Goal: Information Seeking & Learning: Compare options

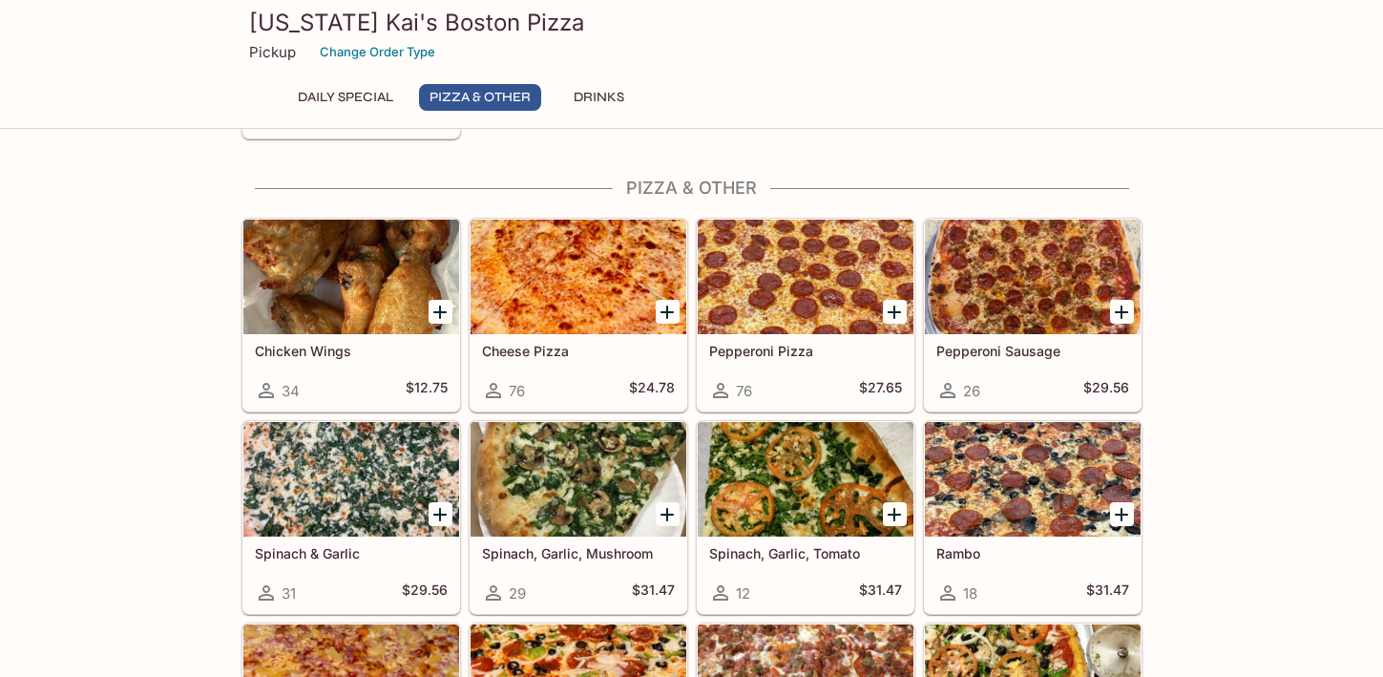
scroll to position [286, 0]
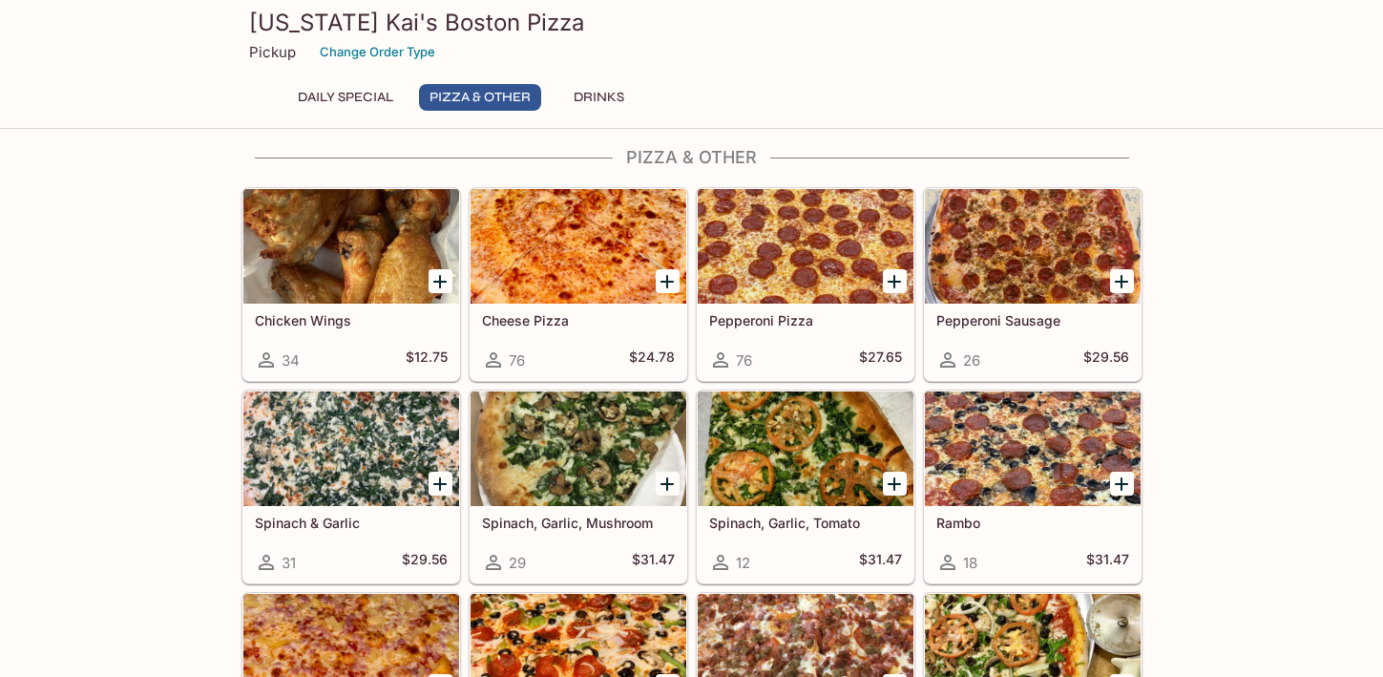
click at [1036, 445] on div at bounding box center [1033, 448] width 216 height 115
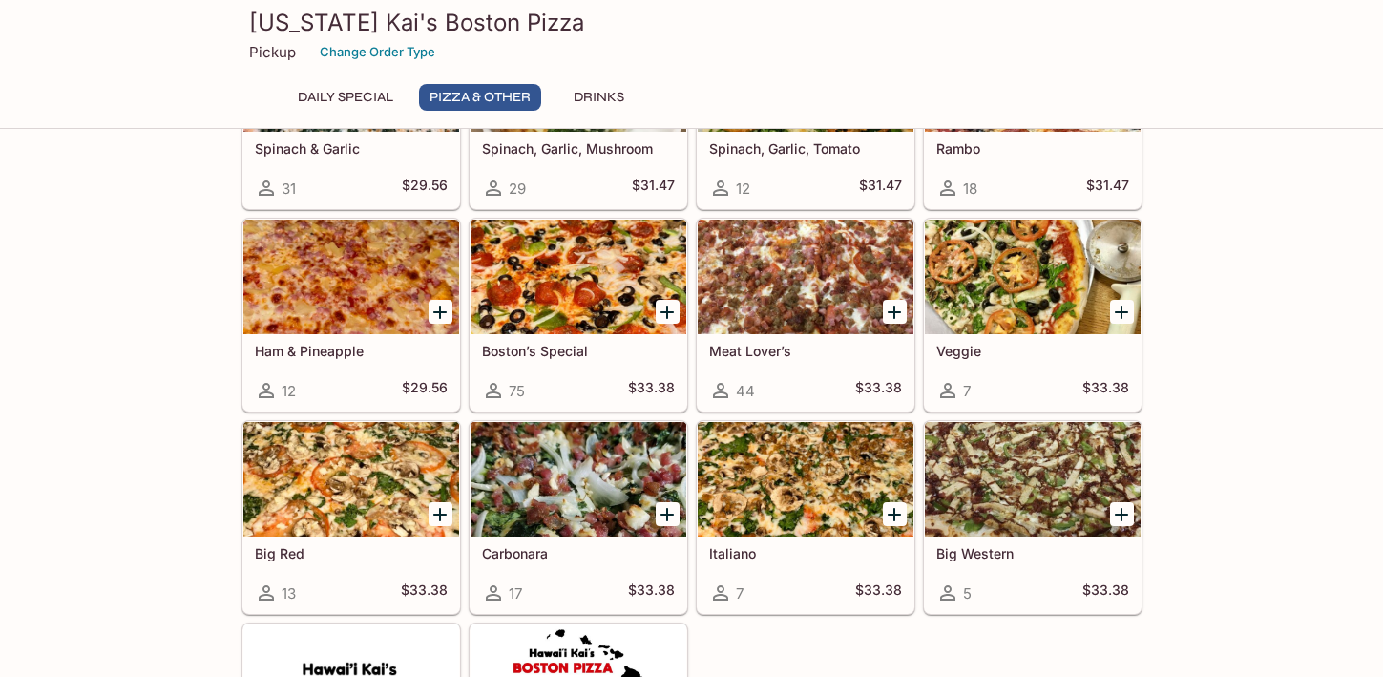
scroll to position [668, 0]
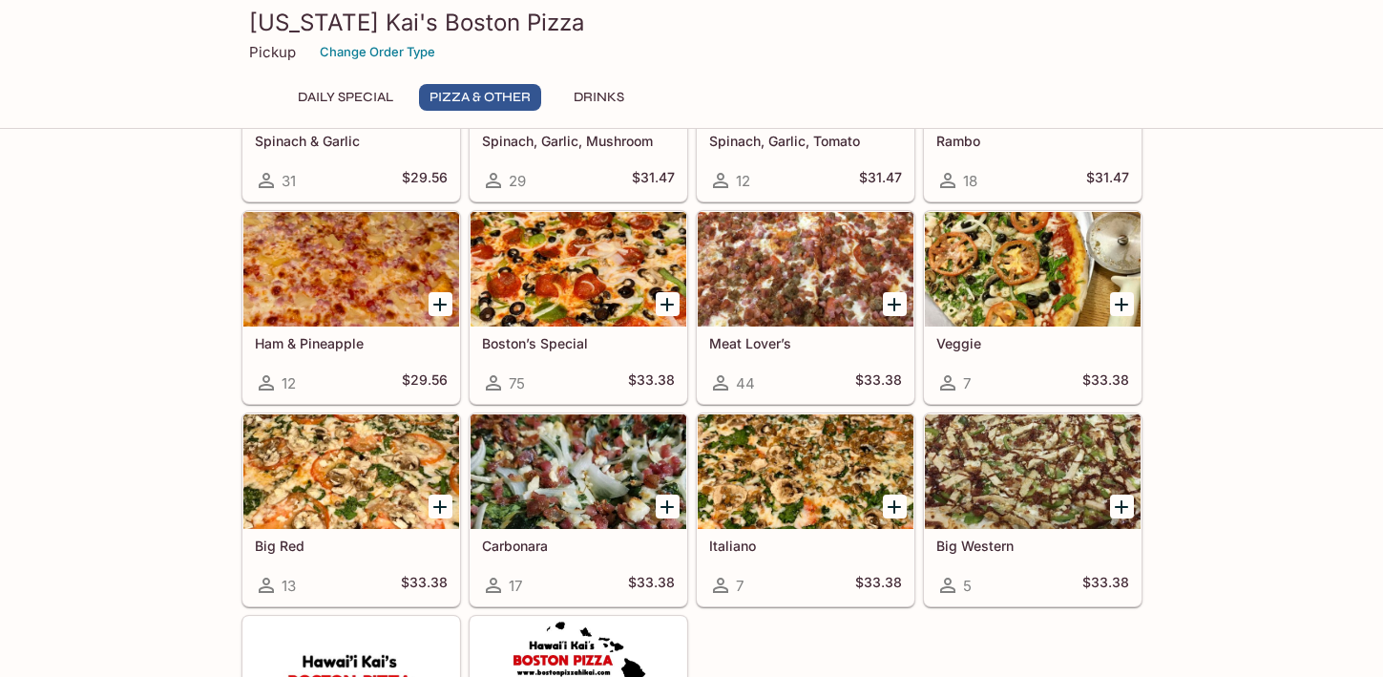
click at [344, 464] on div at bounding box center [351, 471] width 216 height 115
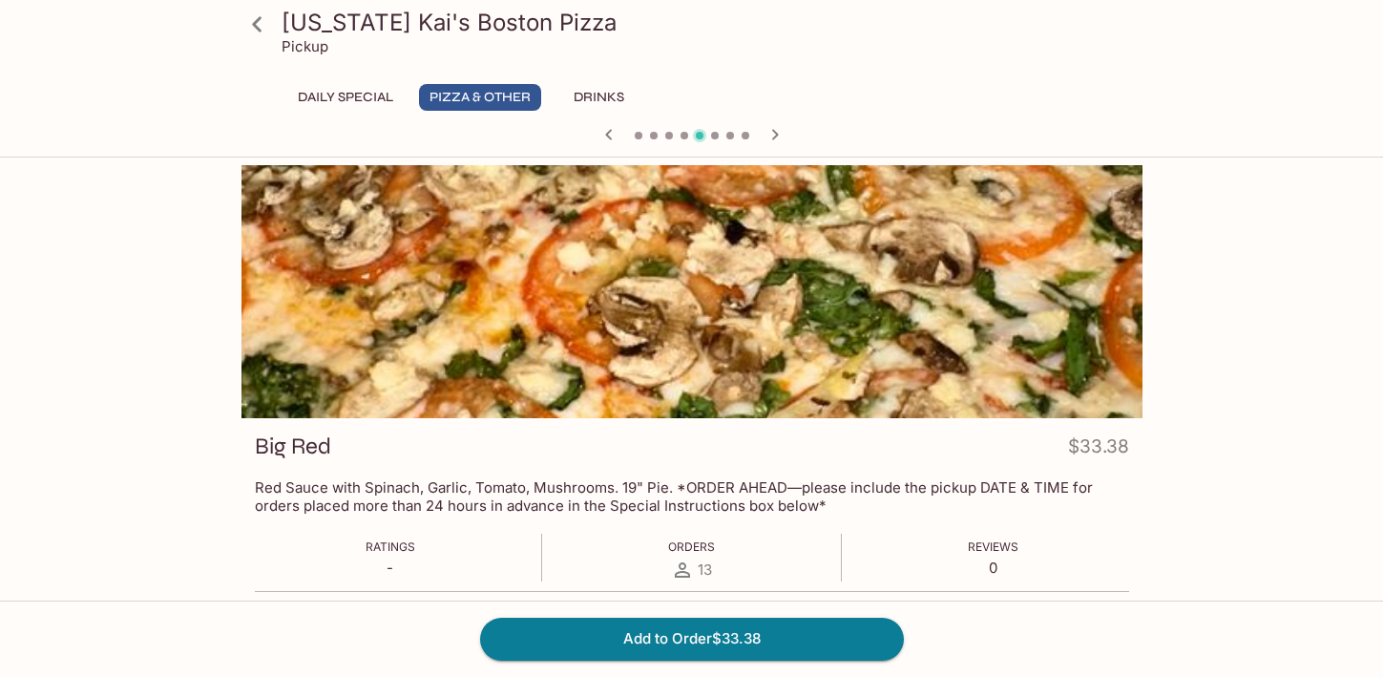
scroll to position [668, 0]
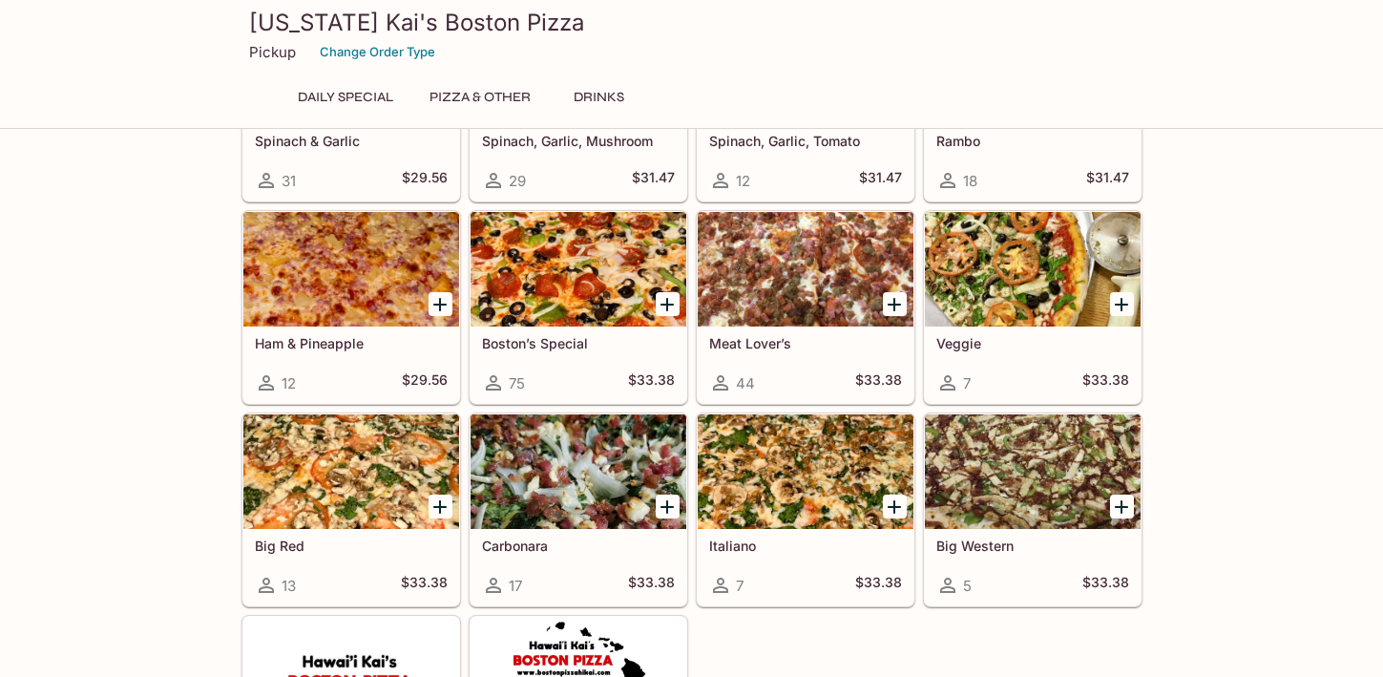
click at [1012, 474] on div at bounding box center [1033, 471] width 216 height 115
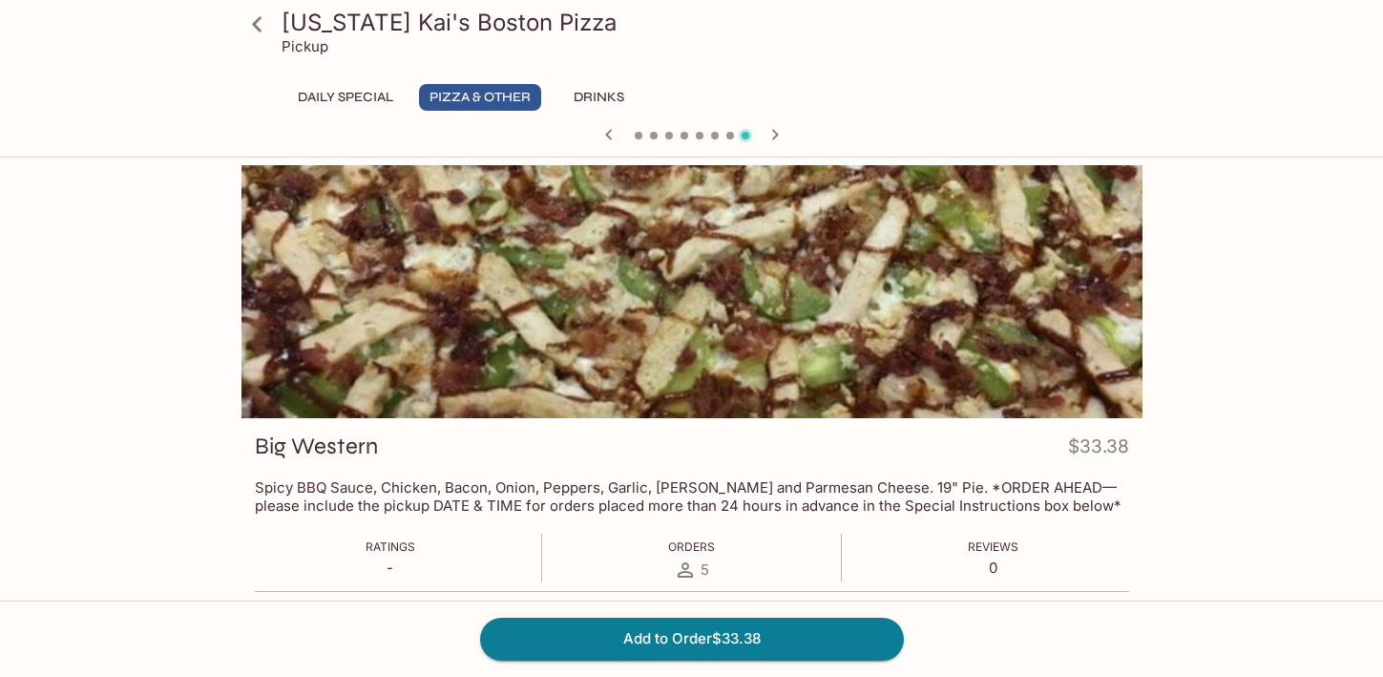
scroll to position [668, 0]
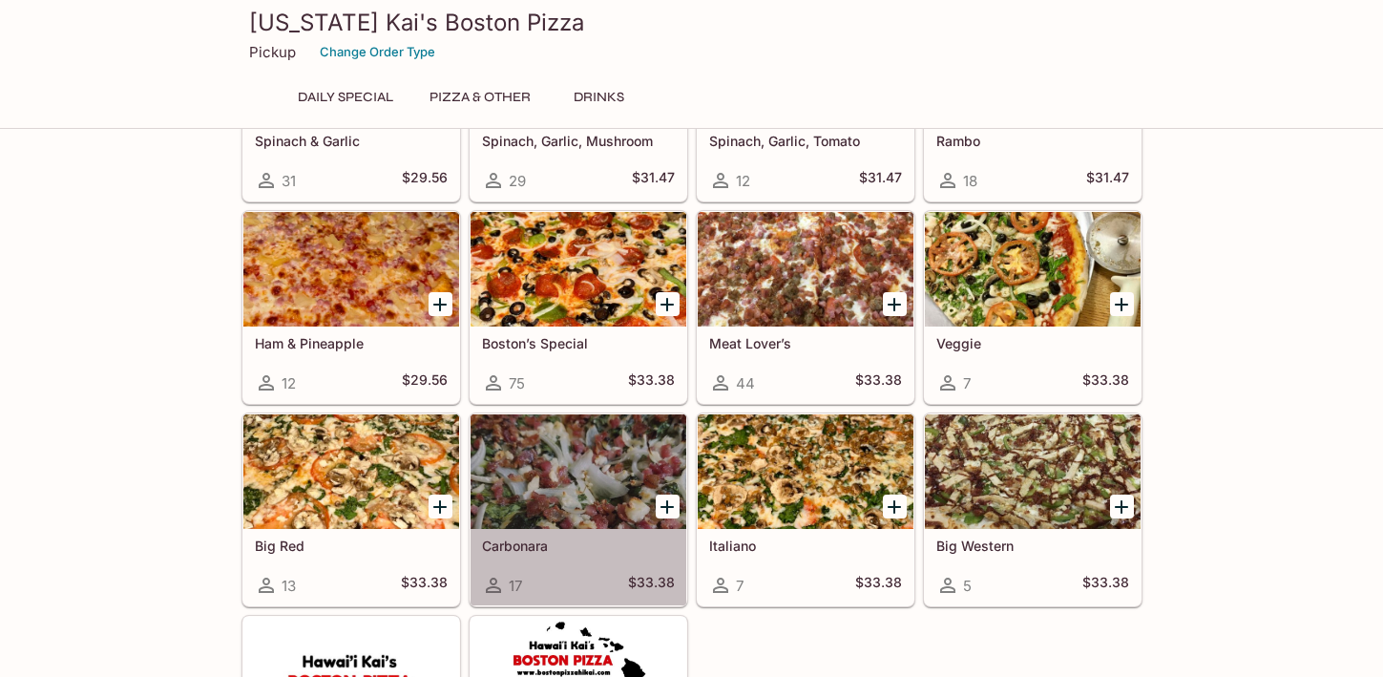
click at [543, 474] on div at bounding box center [579, 471] width 216 height 115
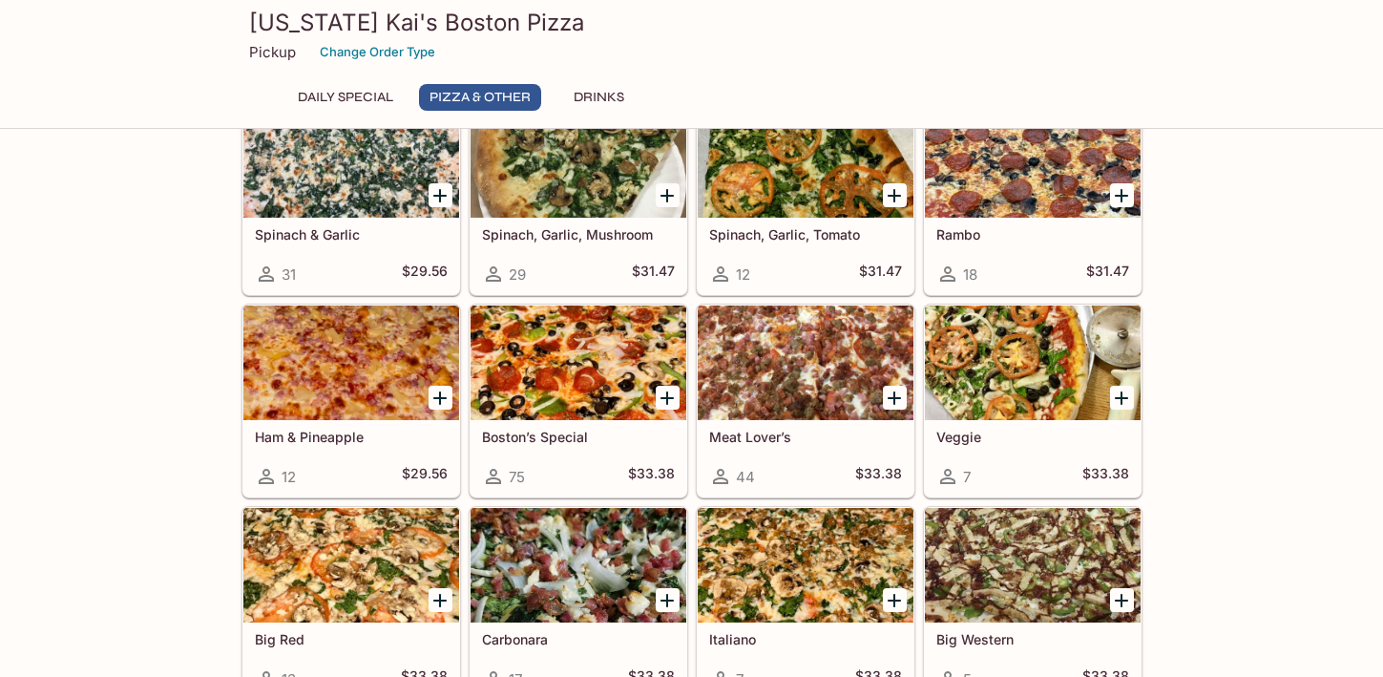
scroll to position [573, 0]
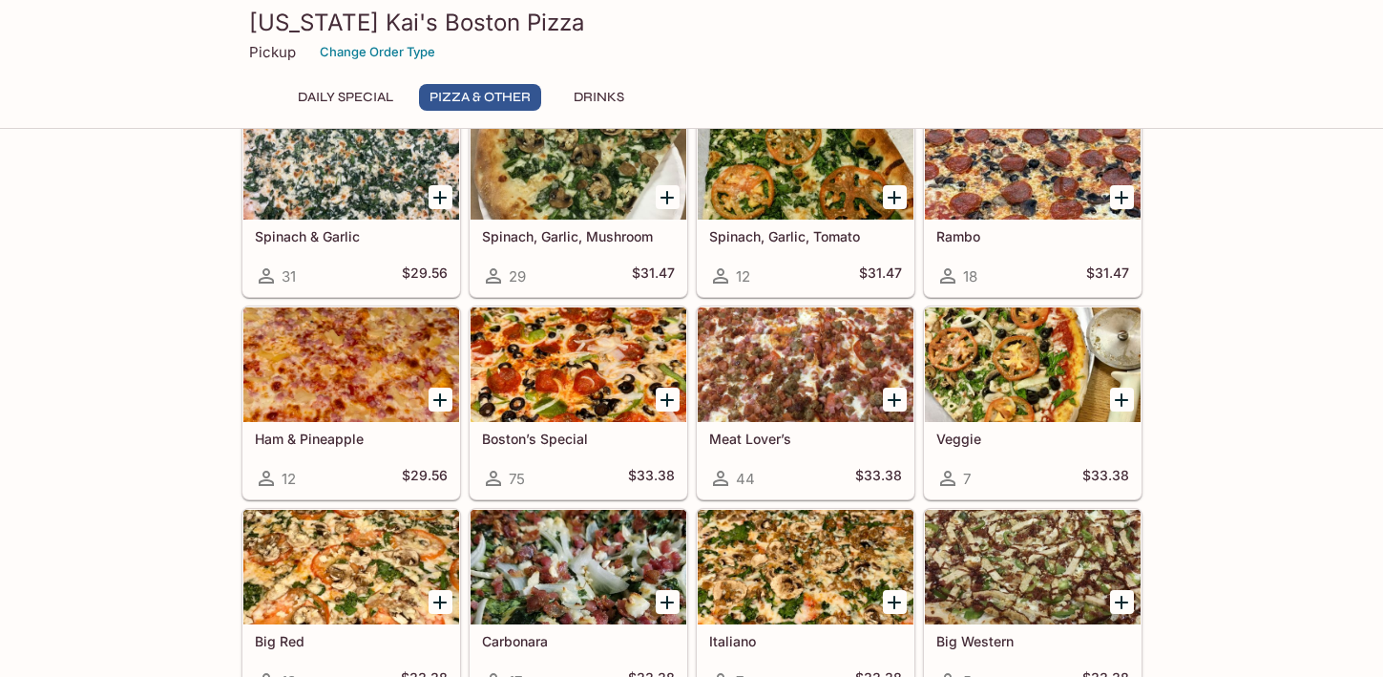
click at [527, 352] on div at bounding box center [579, 364] width 216 height 115
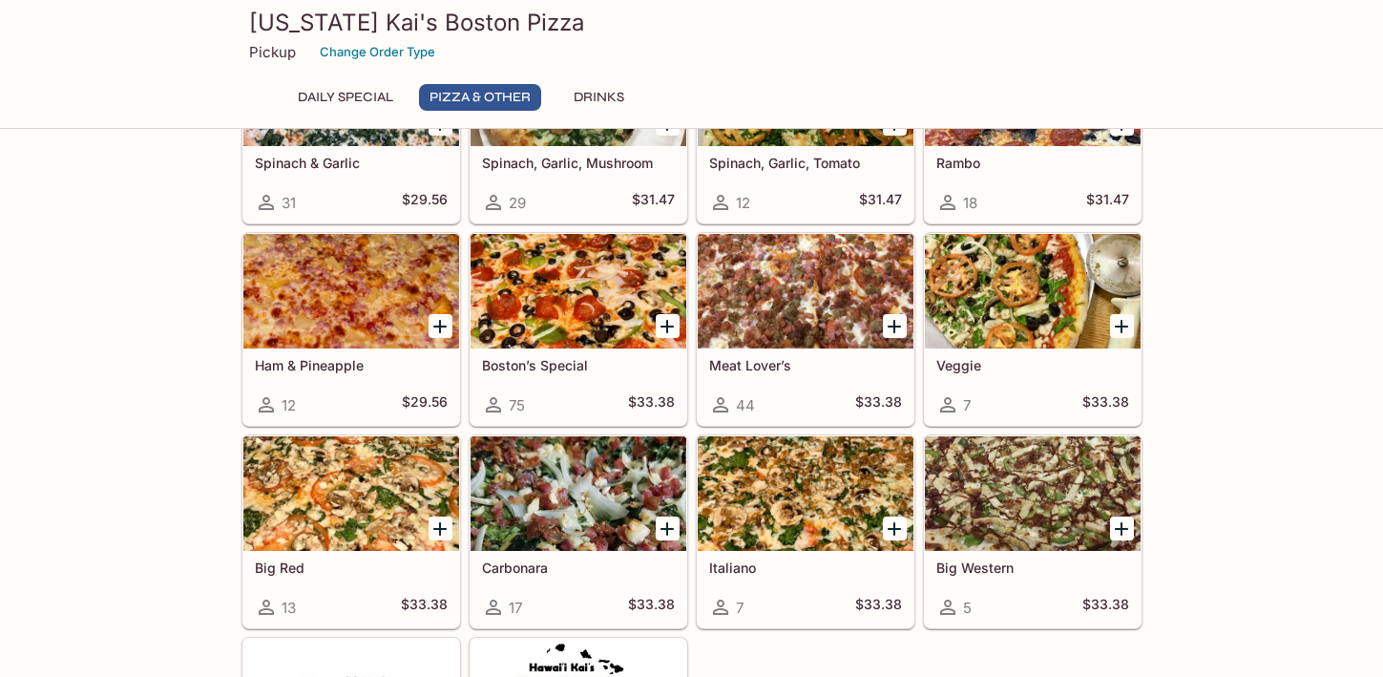
scroll to position [406, 0]
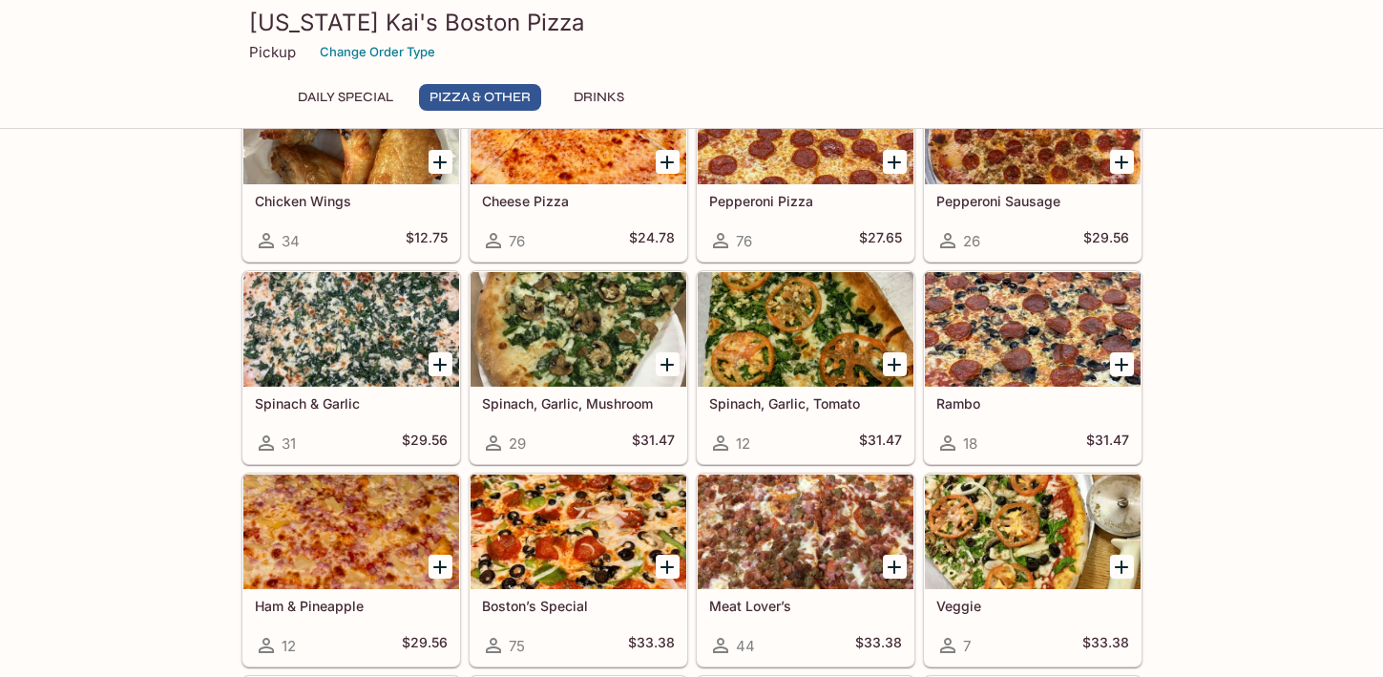
click at [353, 99] on button "Daily Special" at bounding box center [345, 97] width 116 height 27
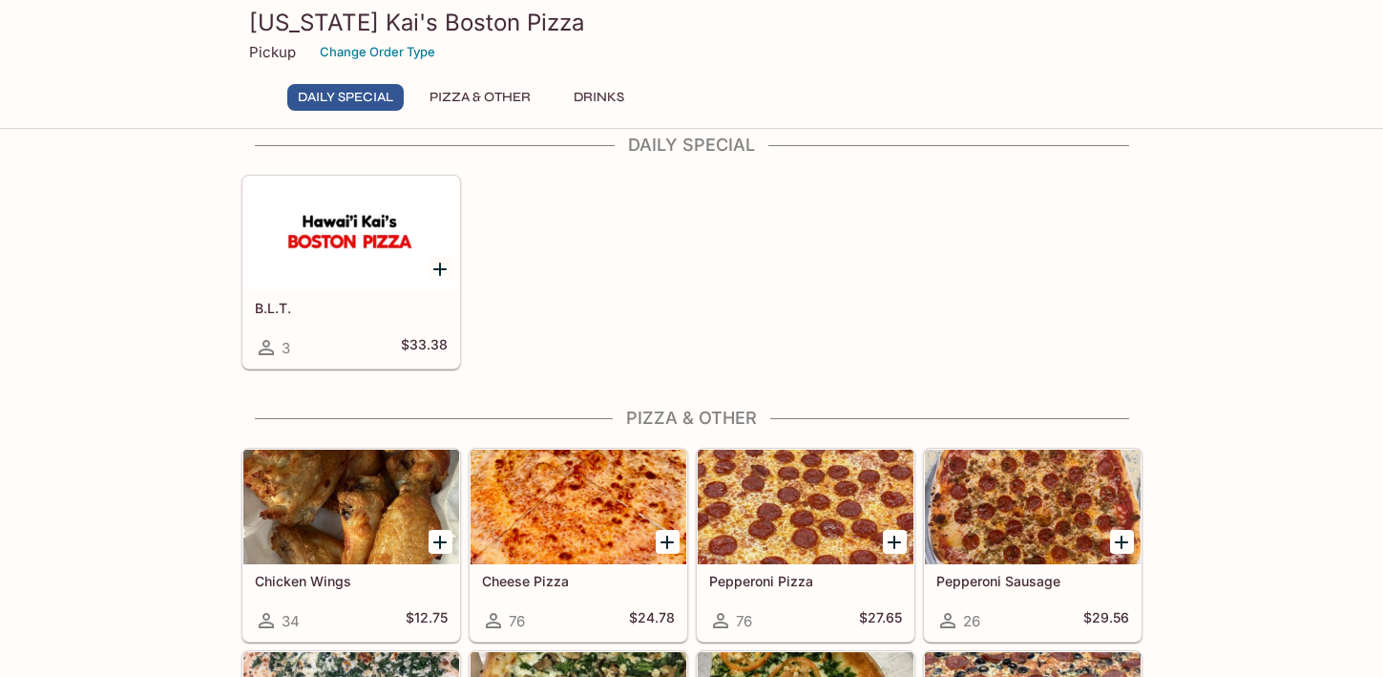
scroll to position [0, 0]
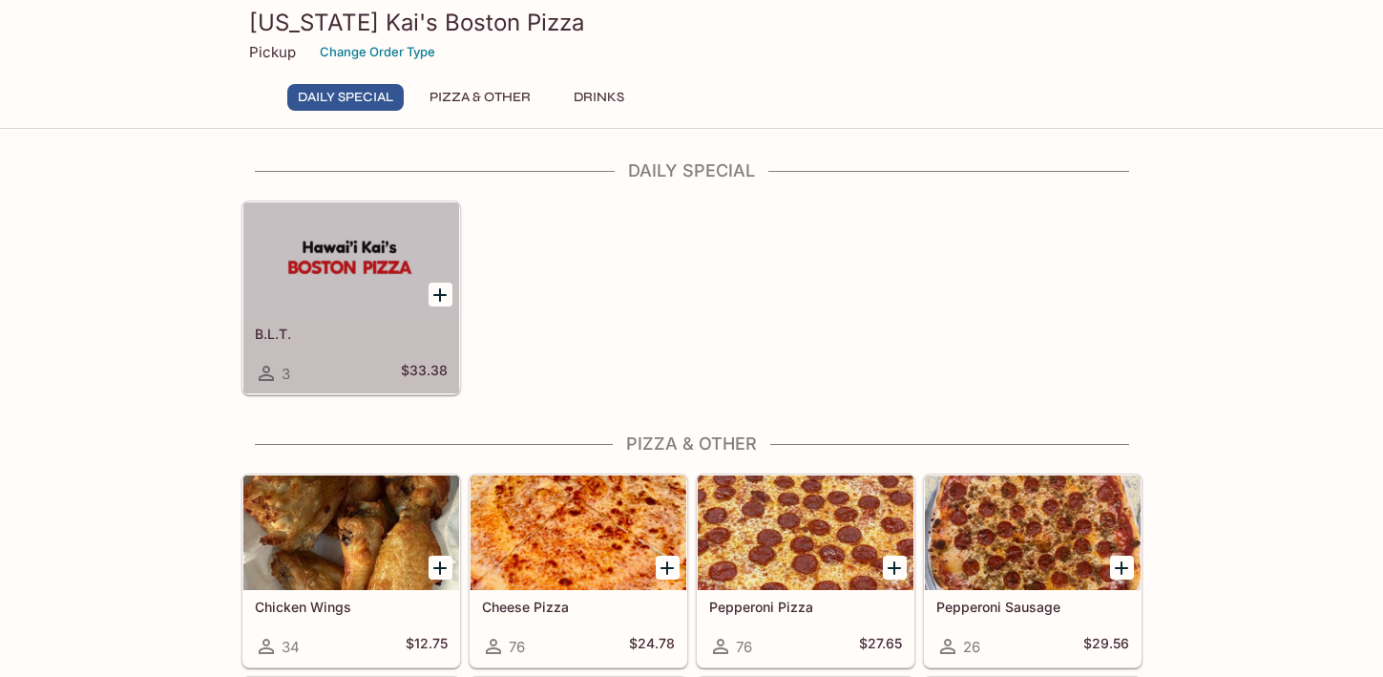
click at [401, 314] on div at bounding box center [351, 259] width 216 height 115
